Goal: Transaction & Acquisition: Purchase product/service

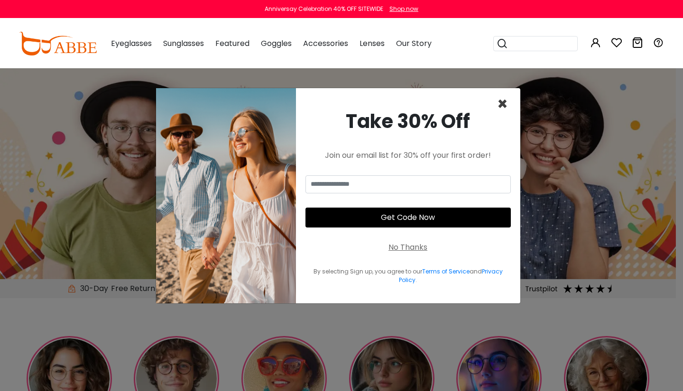
click at [503, 102] on span "×" at bounding box center [502, 104] width 11 height 24
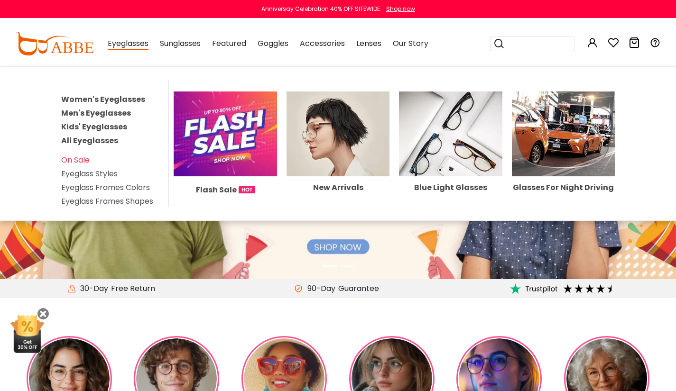
click at [132, 39] on span "Eyeglasses" at bounding box center [128, 44] width 41 height 12
click at [104, 95] on link "Women's Eyeglasses" at bounding box center [103, 99] width 84 height 11
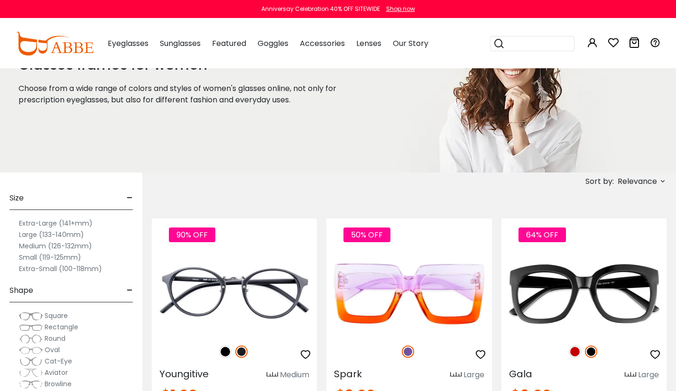
scroll to position [95, 0]
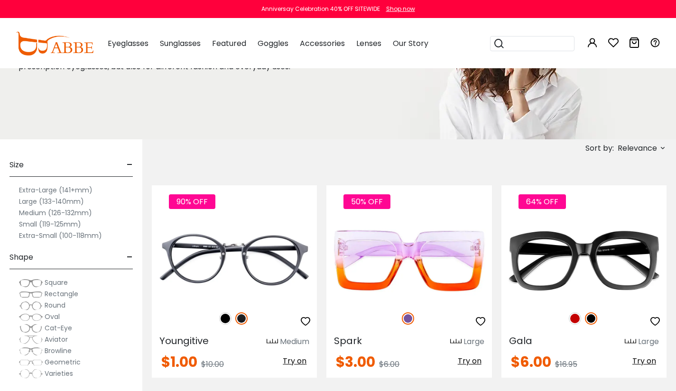
click at [32, 200] on label "Large (133-140mm)" at bounding box center [51, 201] width 65 height 11
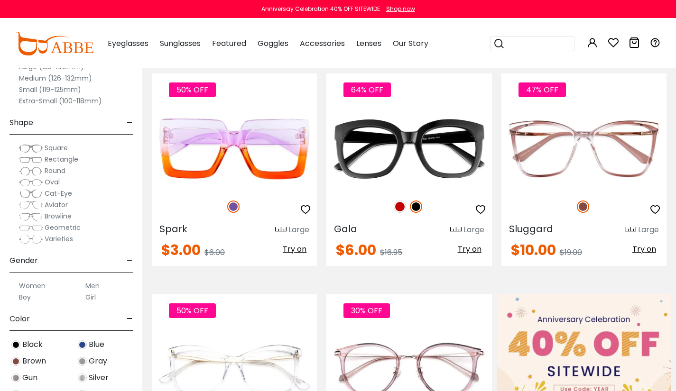
scroll to position [237, 0]
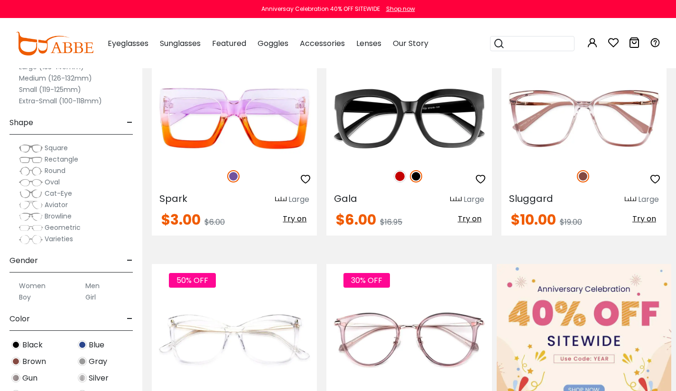
click at [55, 190] on span "Cat-Eye" at bounding box center [59, 193] width 28 height 9
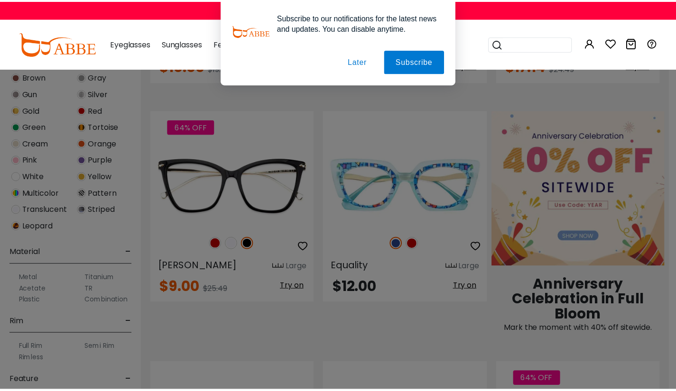
scroll to position [380, 0]
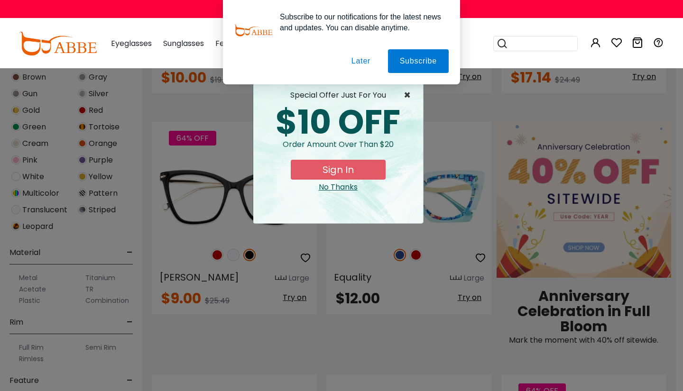
click at [404, 93] on span "×" at bounding box center [410, 95] width 12 height 11
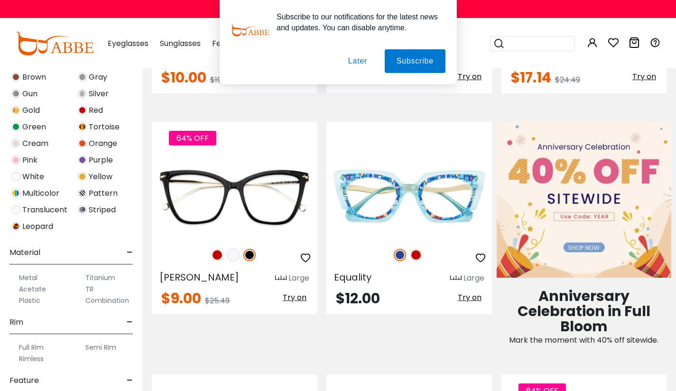
click at [358, 59] on button "Later" at bounding box center [357, 61] width 43 height 24
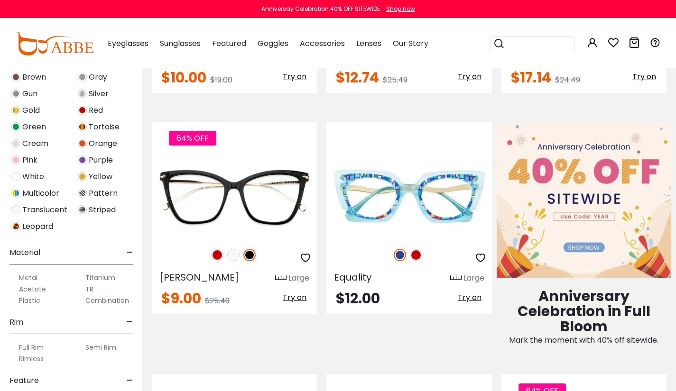
click at [417, 253] on img at bounding box center [416, 255] width 12 height 12
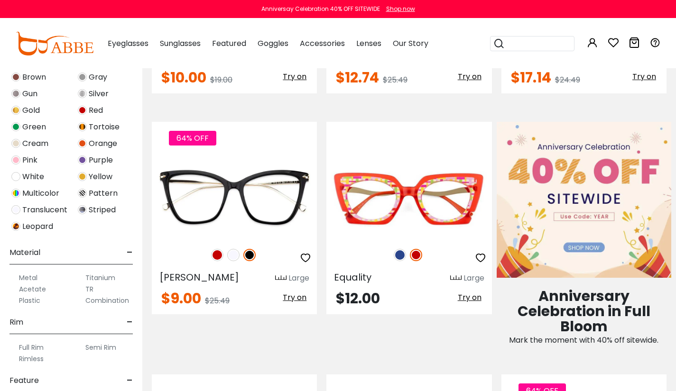
click at [214, 253] on img at bounding box center [217, 255] width 12 height 12
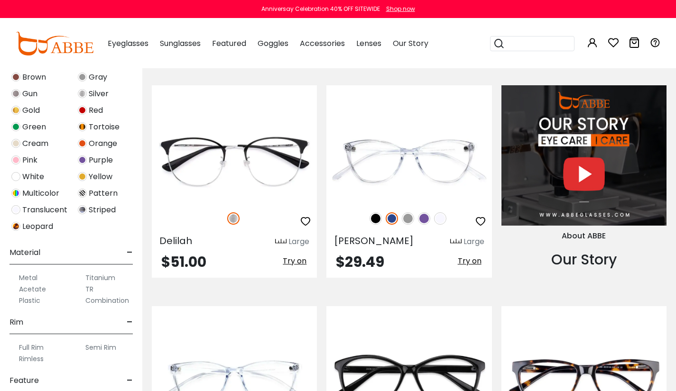
scroll to position [901, 0]
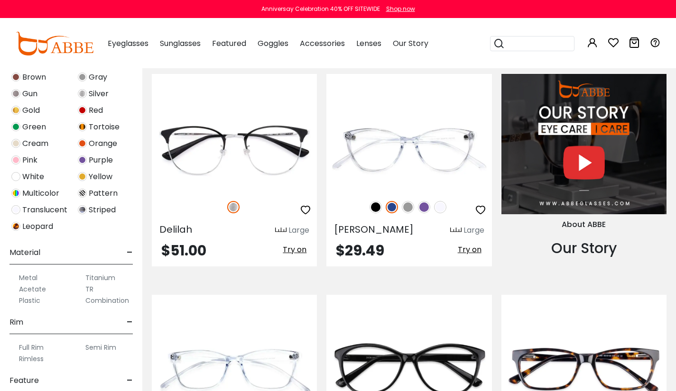
click at [425, 208] on img at bounding box center [424, 207] width 12 height 12
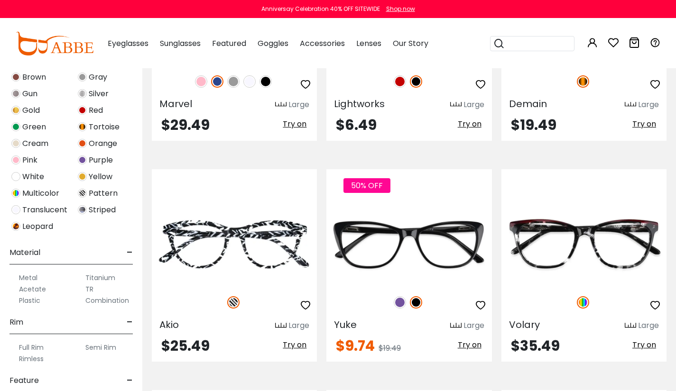
scroll to position [1281, 0]
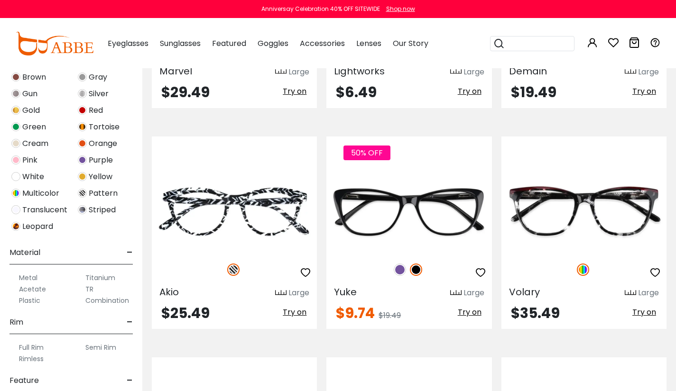
click at [400, 269] on img at bounding box center [400, 270] width 12 height 12
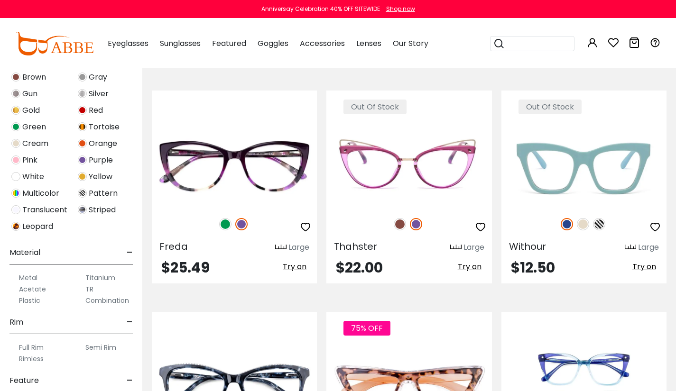
scroll to position [1803, 0]
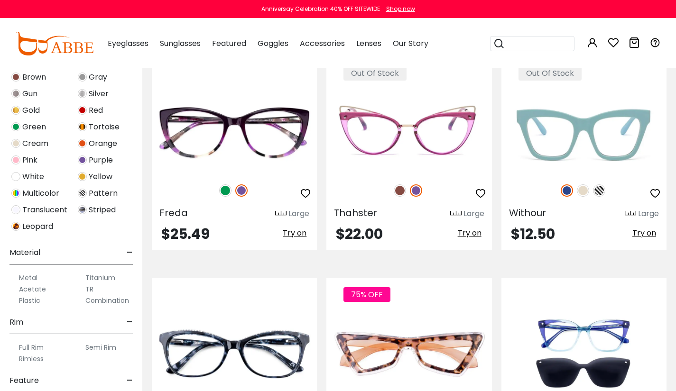
click at [217, 184] on div at bounding box center [234, 191] width 165 height 20
click at [226, 195] on img at bounding box center [225, 191] width 12 height 12
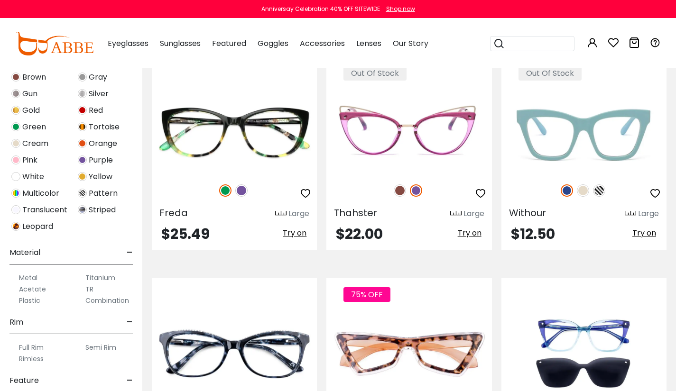
click at [244, 190] on img at bounding box center [241, 191] width 12 height 12
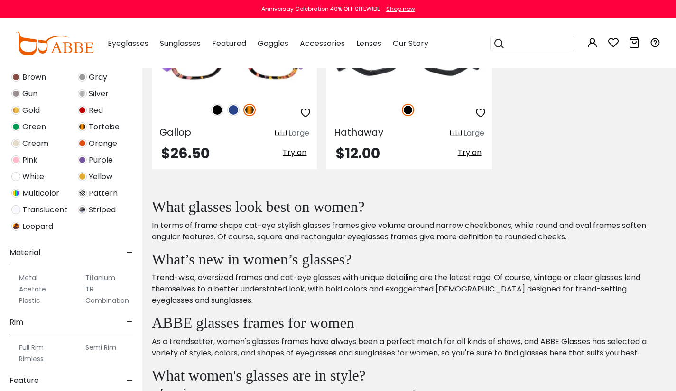
scroll to position [3036, 0]
